Goal: Task Accomplishment & Management: Manage account settings

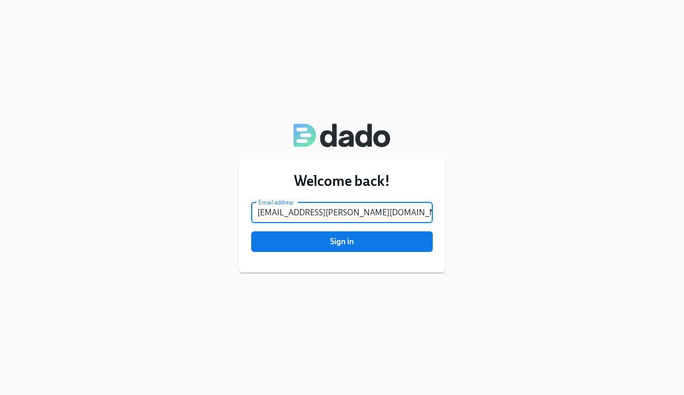
type input "[EMAIL_ADDRESS][PERSON_NAME][DOMAIN_NAME]"
click at [342, 241] on button "Sign in" at bounding box center [342, 241] width 182 height 21
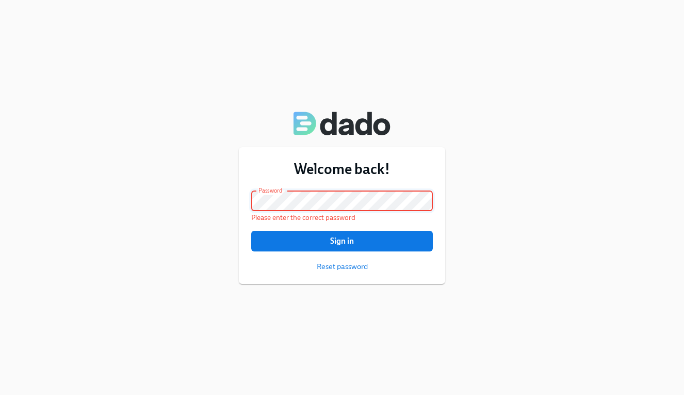
click at [428, 160] on h3 "Welcome back!" at bounding box center [342, 168] width 182 height 19
click at [342, 241] on button "Sign in" at bounding box center [342, 241] width 182 height 21
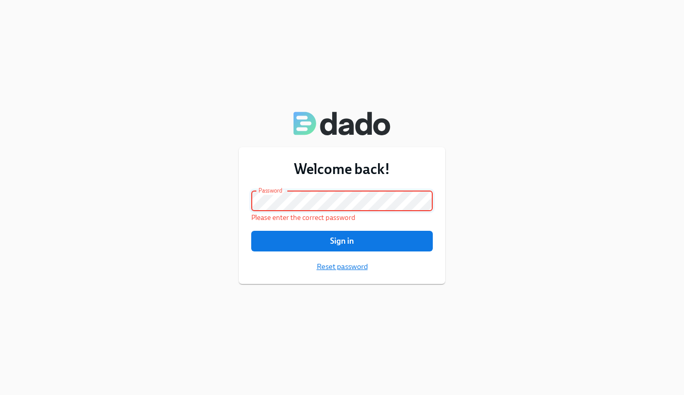
click at [363, 268] on span "Reset password" at bounding box center [342, 266] width 51 height 10
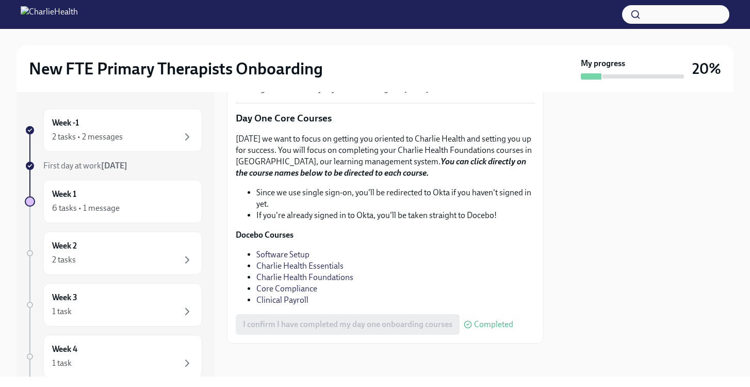
scroll to position [1423, 0]
click at [166, 205] on div "6 tasks • 1 message" at bounding box center [122, 208] width 141 height 12
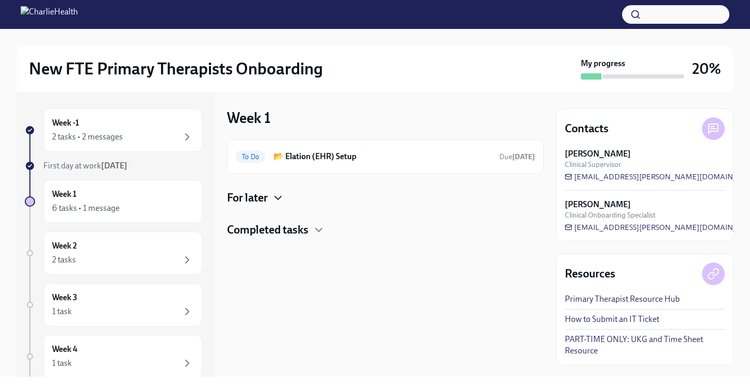
click at [275, 201] on icon "button" at bounding box center [278, 197] width 12 height 12
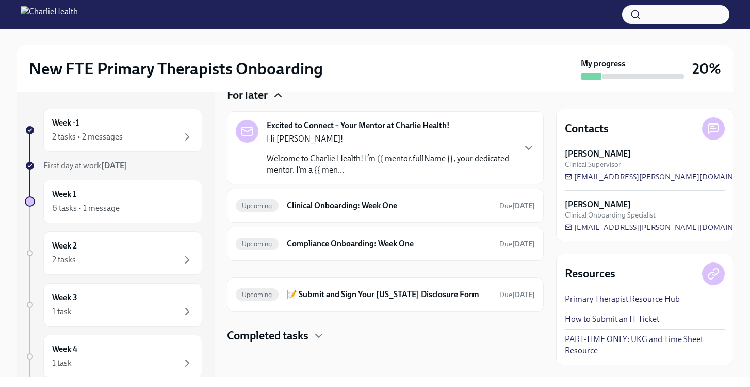
scroll to position [103, 0]
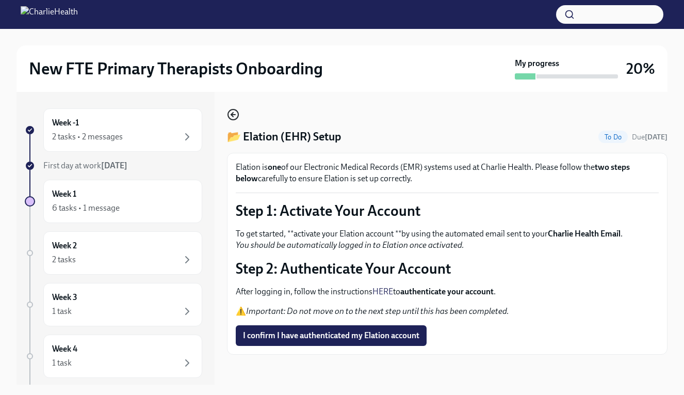
click at [232, 113] on icon "button" at bounding box center [232, 115] width 2 height 4
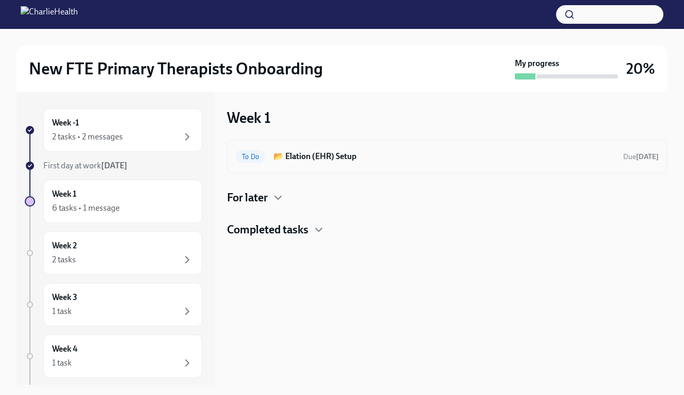
click at [310, 154] on h6 "📂 Elation (EHR) Setup" at bounding box center [445, 156] width 342 height 11
